Goal: Task Accomplishment & Management: Manage account settings

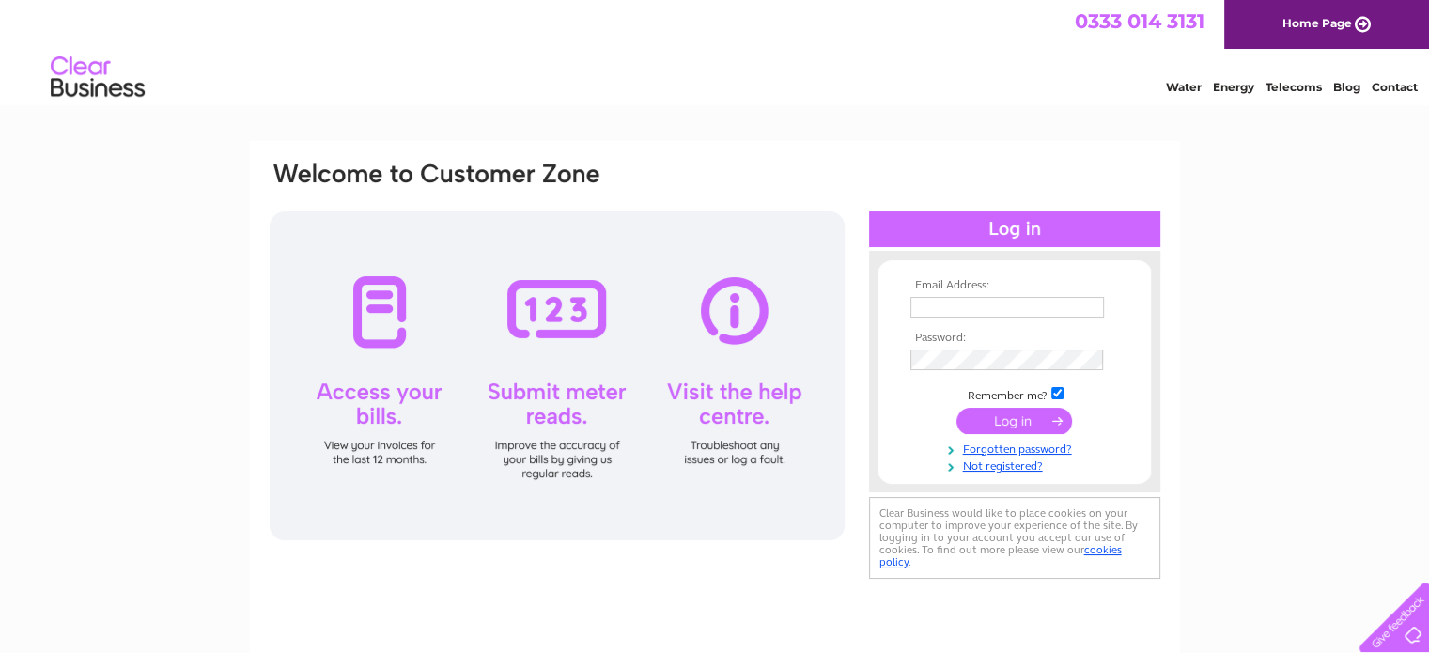
type input "[EMAIL_ADDRESS][DOMAIN_NAME]"
click at [1014, 420] on input "submit" at bounding box center [1014, 421] width 116 height 26
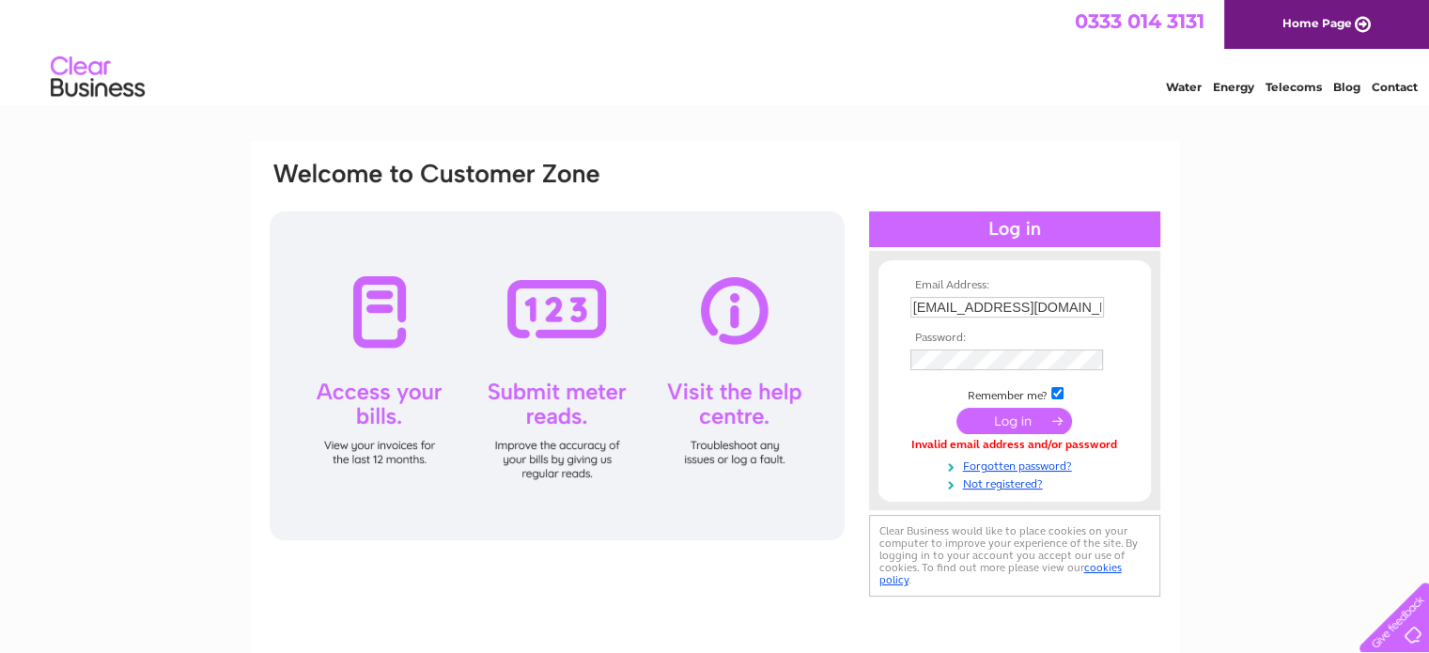
click at [1014, 420] on input "submit" at bounding box center [1014, 421] width 116 height 26
